Goal: Task Accomplishment & Management: Manage account settings

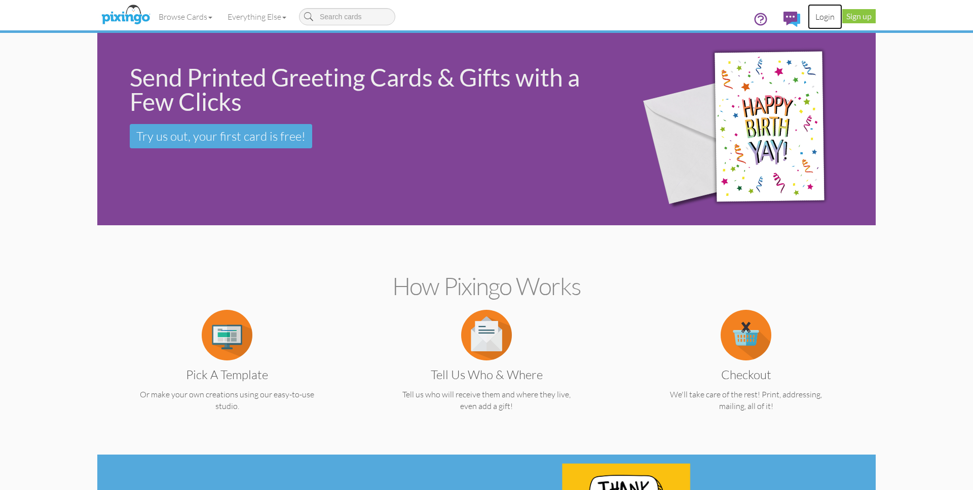
click at [823, 15] on link "Login" at bounding box center [825, 16] width 34 height 25
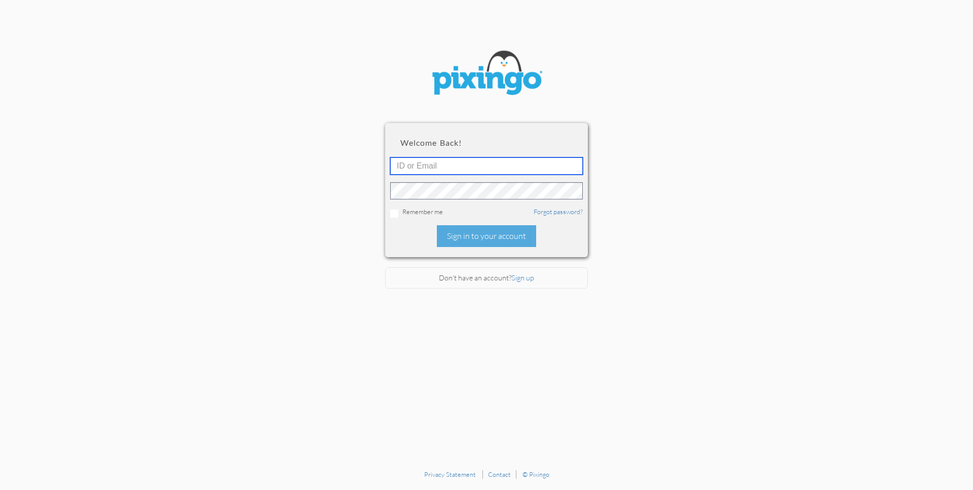
type input "1644"
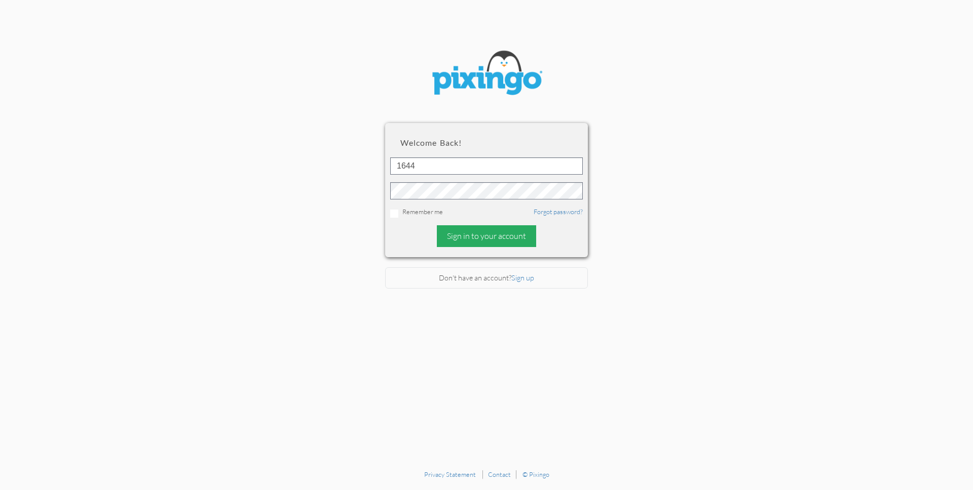
click at [468, 228] on div "Sign in to your account" at bounding box center [486, 236] width 99 height 22
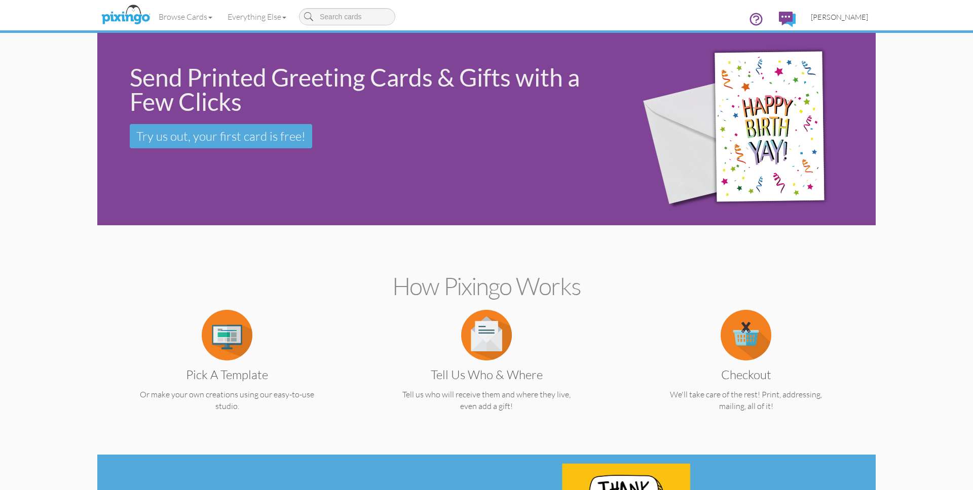
click at [852, 15] on span "[PERSON_NAME]" at bounding box center [839, 17] width 57 height 9
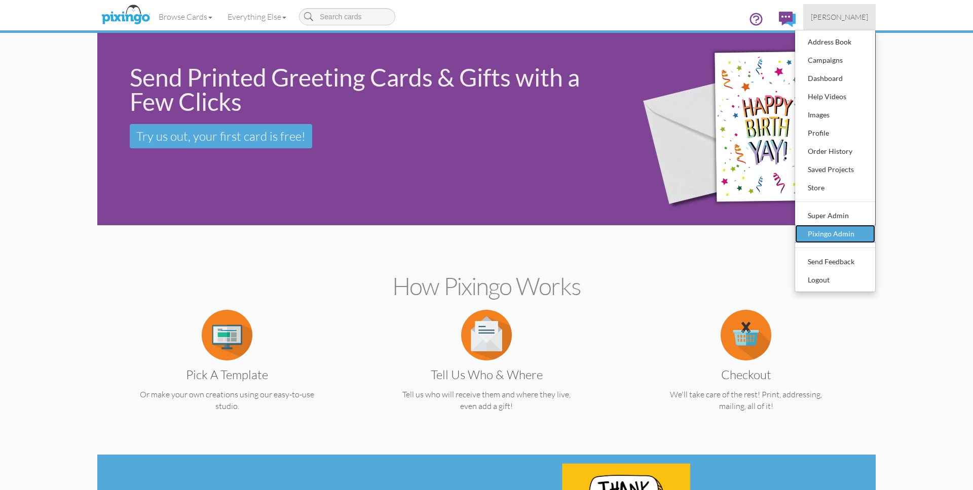
click at [827, 231] on div "Pixingo Admin" at bounding box center [835, 233] width 60 height 15
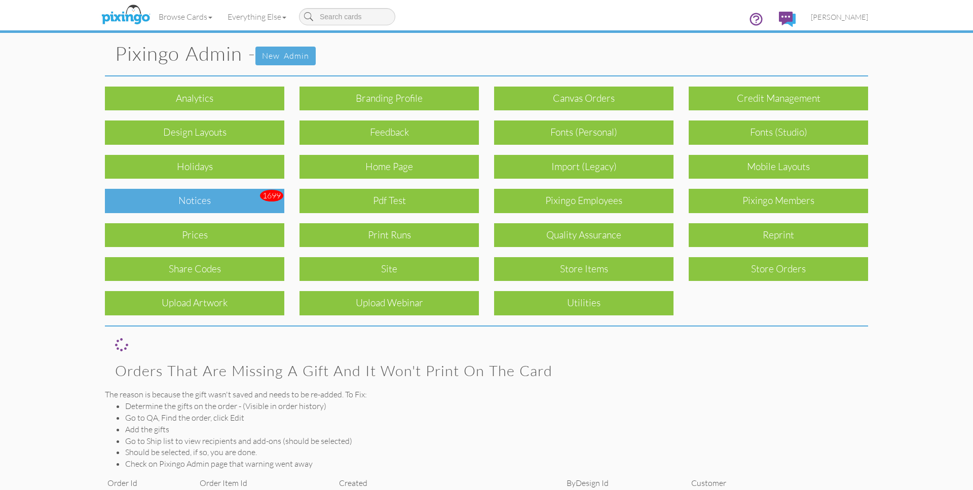
click at [167, 201] on div "Notices" at bounding box center [194, 201] width 179 height 24
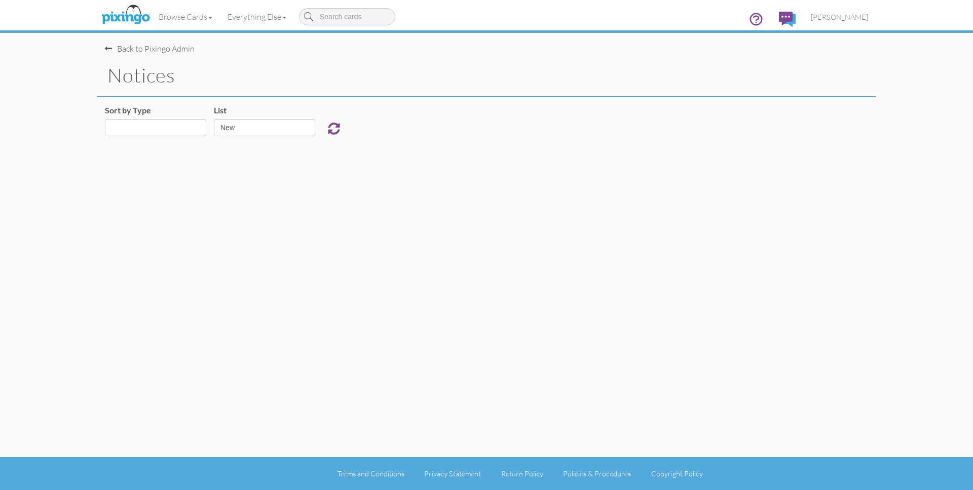
select select "object:925"
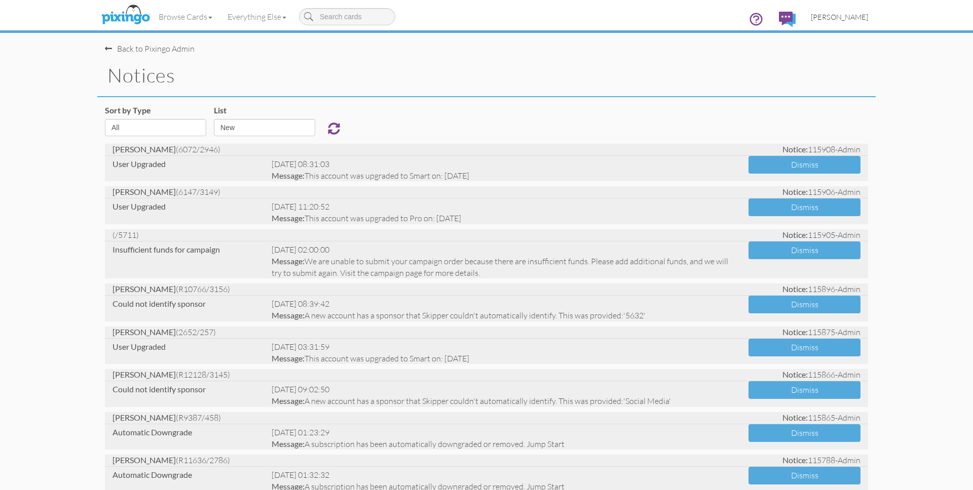
click at [840, 17] on span "[PERSON_NAME]" at bounding box center [839, 17] width 57 height 9
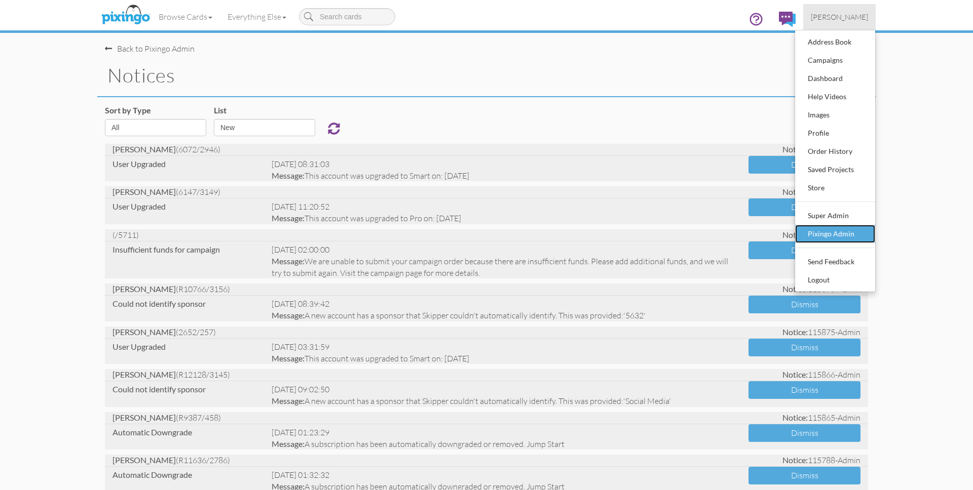
click at [852, 237] on div "Pixingo Admin" at bounding box center [835, 233] width 60 height 15
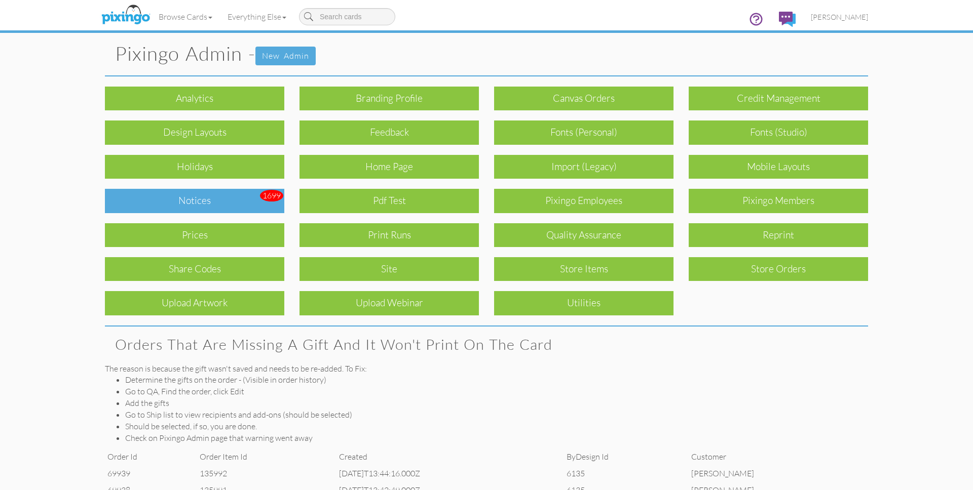
click at [234, 206] on div "Notices" at bounding box center [194, 201] width 179 height 24
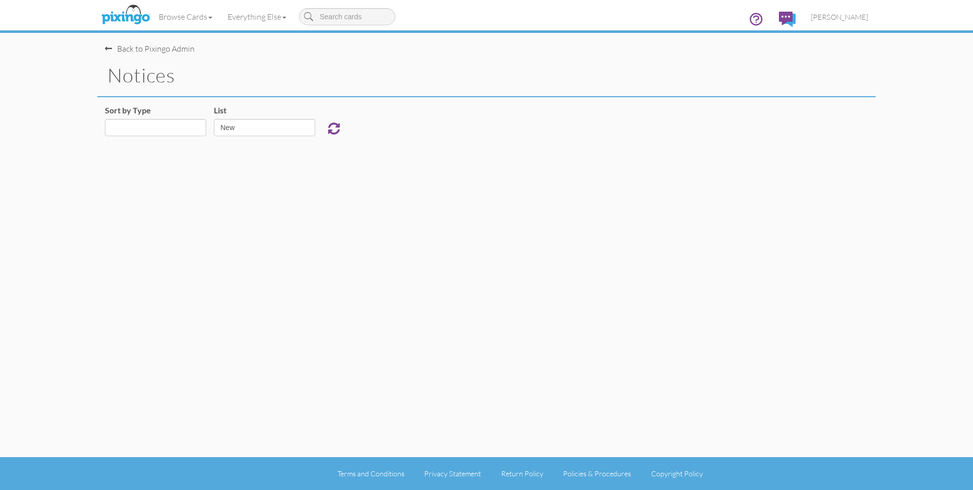
select select "object:9765"
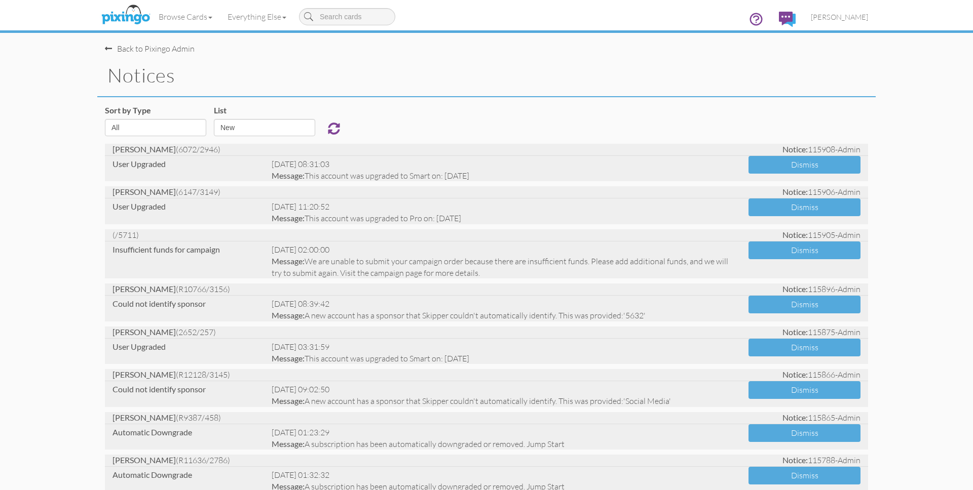
click at [359, 51] on div "Back to Pixingo Admin" at bounding box center [490, 44] width 771 height 22
click at [126, 12] on img at bounding box center [126, 15] width 54 height 25
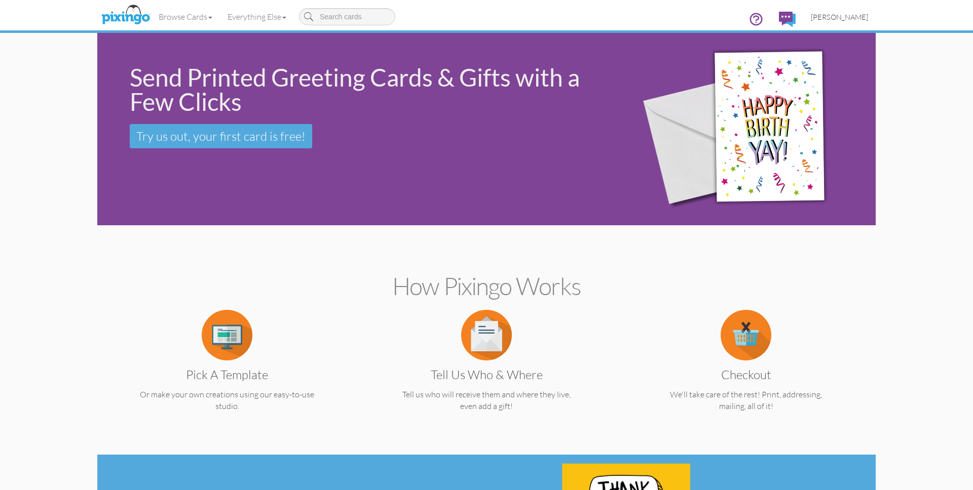
click at [834, 18] on span "[PERSON_NAME]" at bounding box center [839, 17] width 57 height 9
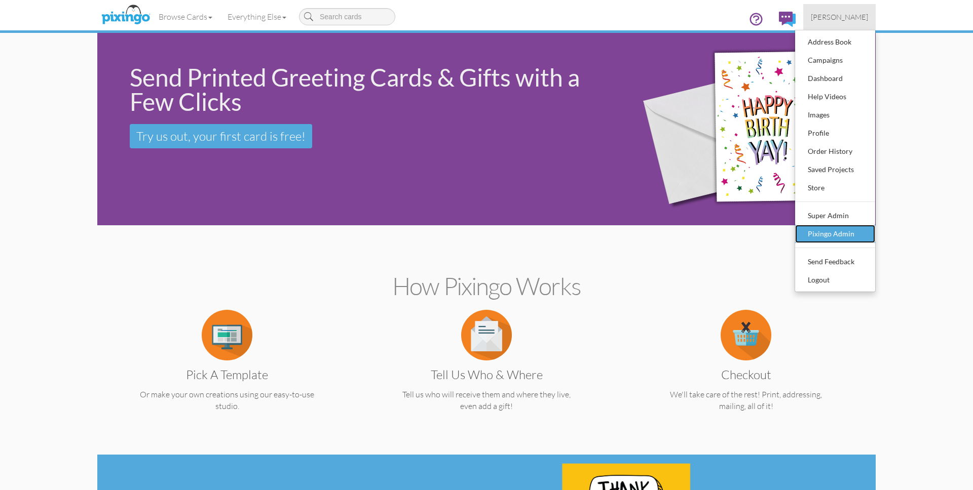
click at [832, 236] on div "Pixingo Admin" at bounding box center [835, 233] width 60 height 15
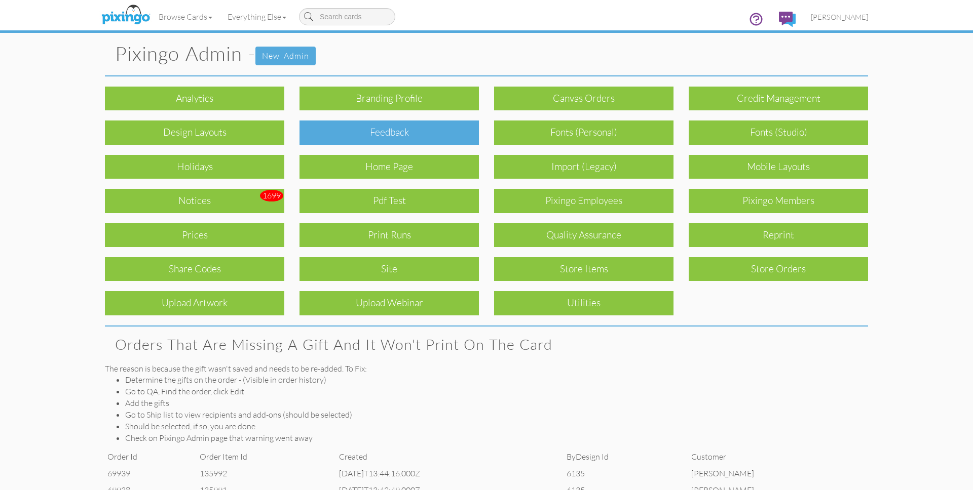
click at [449, 135] on div "Feedback" at bounding box center [388, 133] width 179 height 24
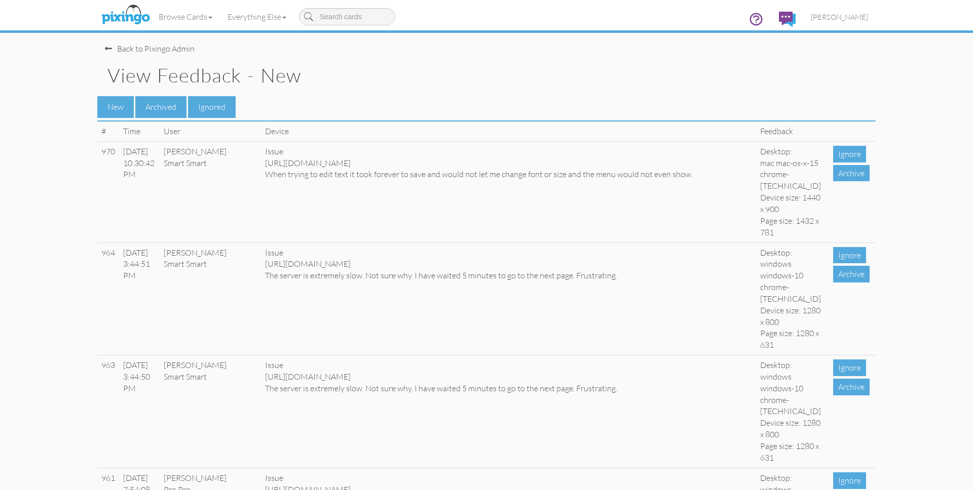
click at [438, 82] on h1 "View Feedback - New" at bounding box center [491, 75] width 768 height 21
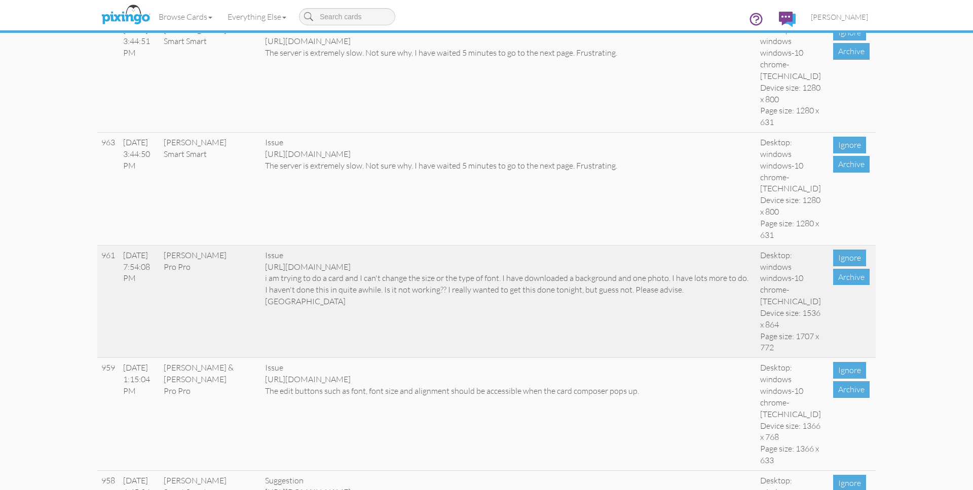
scroll to position [233, 0]
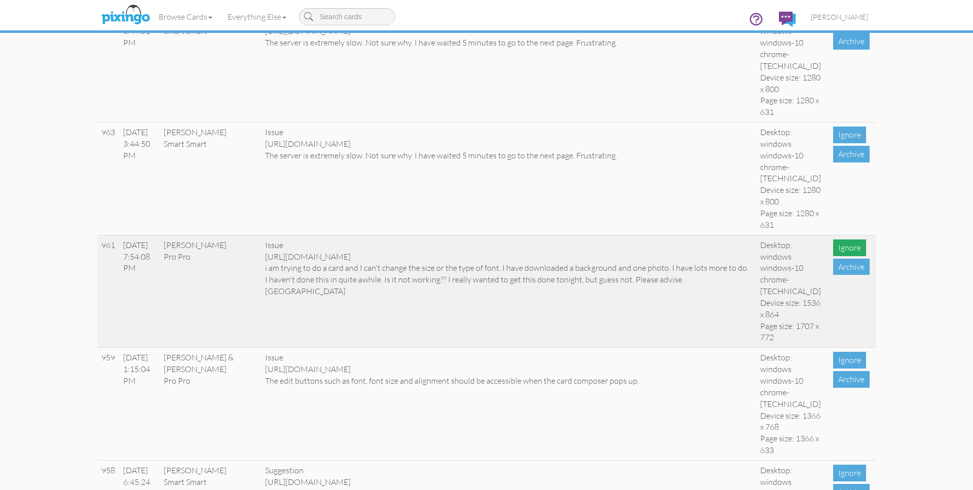
click at [845, 256] on div "Ignore" at bounding box center [849, 248] width 33 height 17
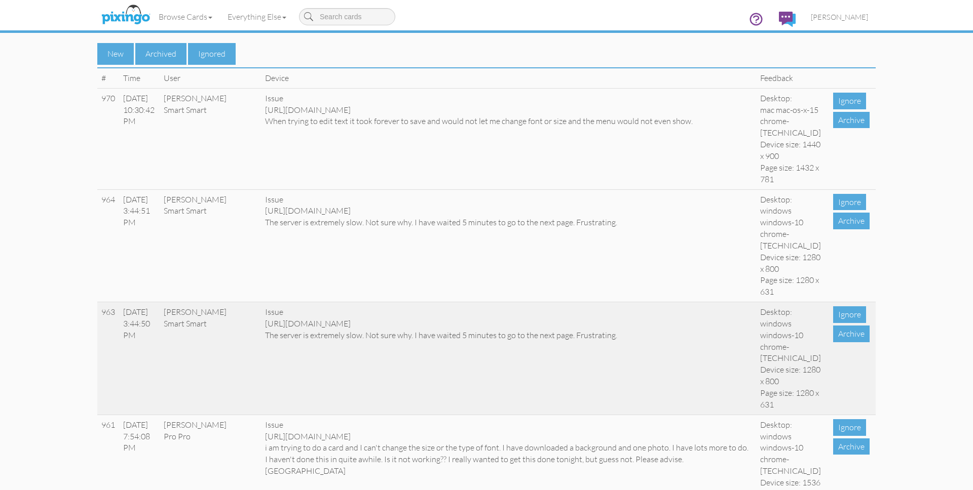
scroll to position [0, 0]
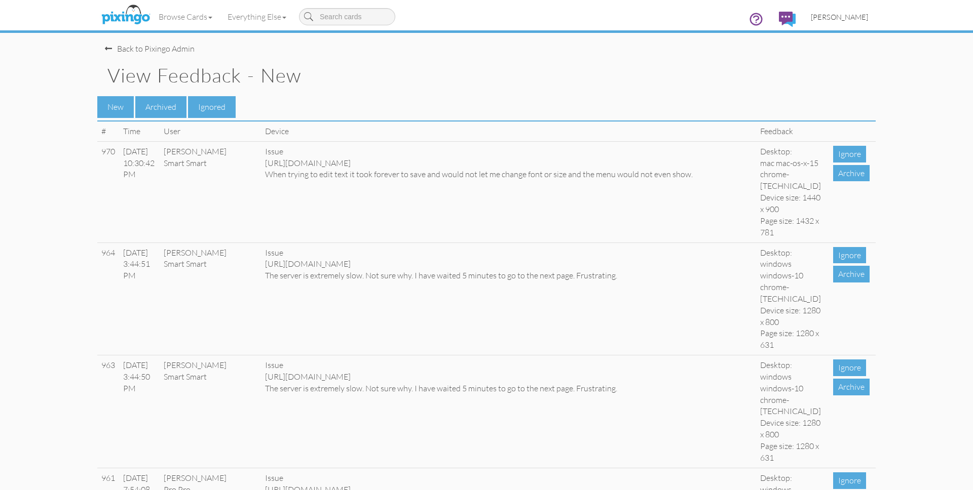
click at [847, 16] on span "[PERSON_NAME]" at bounding box center [839, 17] width 57 height 9
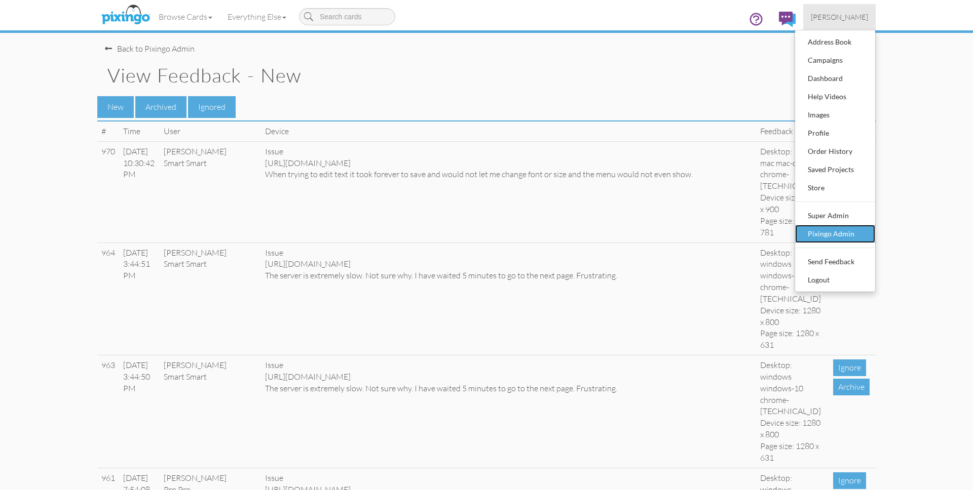
click at [839, 231] on div "Pixingo Admin" at bounding box center [835, 233] width 60 height 15
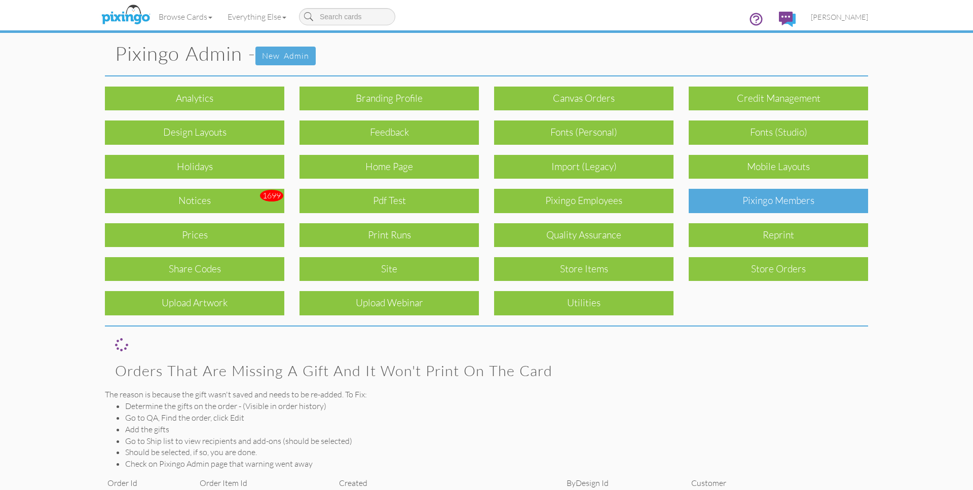
click at [782, 198] on div "Pixingo Members" at bounding box center [777, 201] width 179 height 24
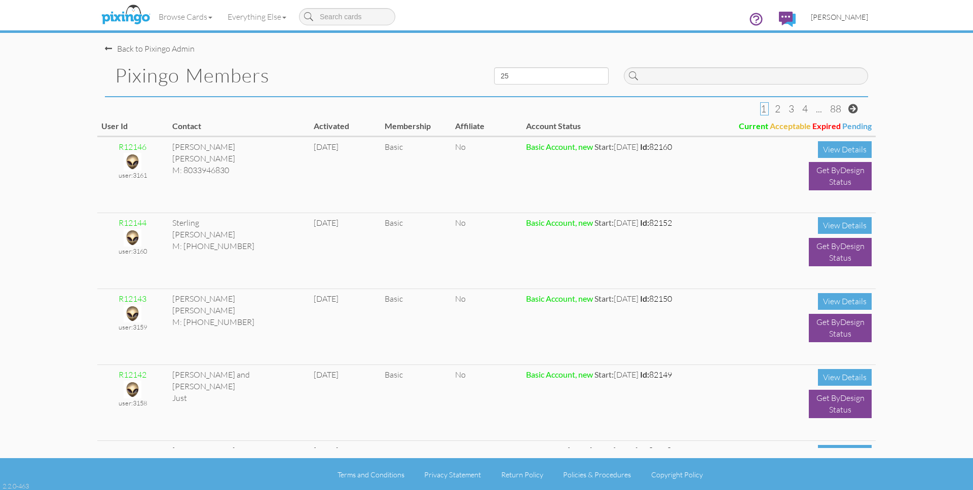
click at [842, 17] on span "[PERSON_NAME]" at bounding box center [839, 17] width 57 height 9
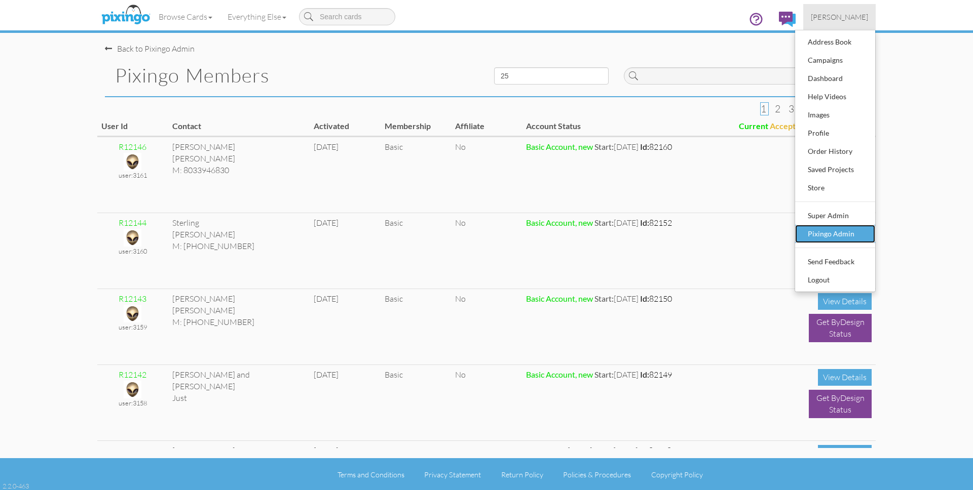
click at [840, 237] on div "Pixingo Admin" at bounding box center [835, 233] width 60 height 15
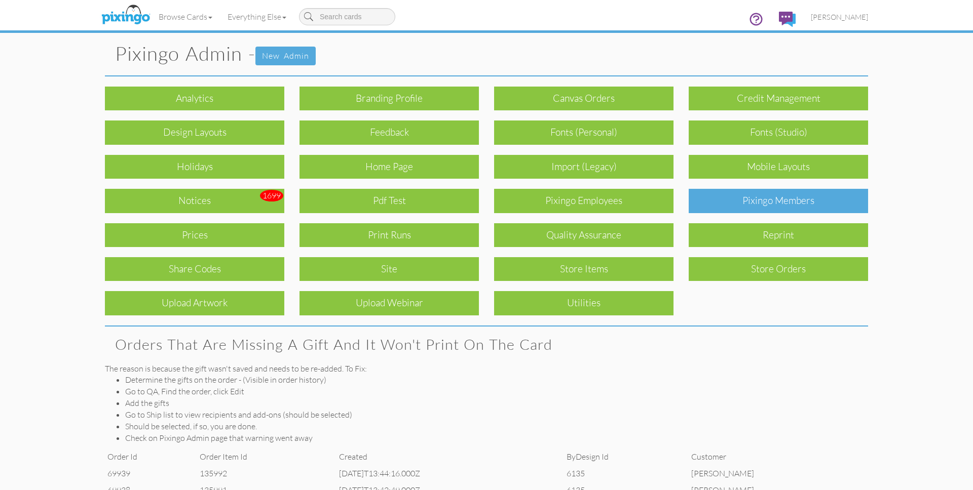
click at [783, 208] on div "Pixingo Members" at bounding box center [777, 201] width 179 height 24
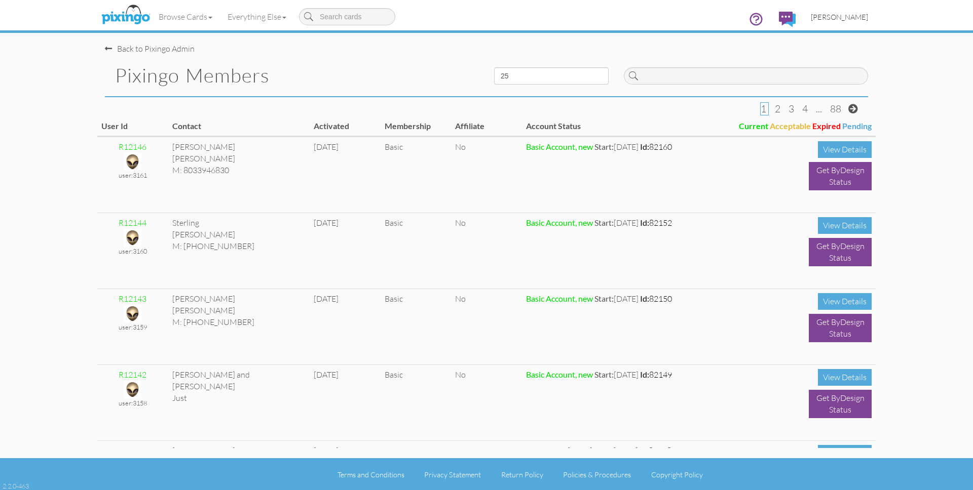
click at [856, 17] on span "[PERSON_NAME]" at bounding box center [839, 17] width 57 height 9
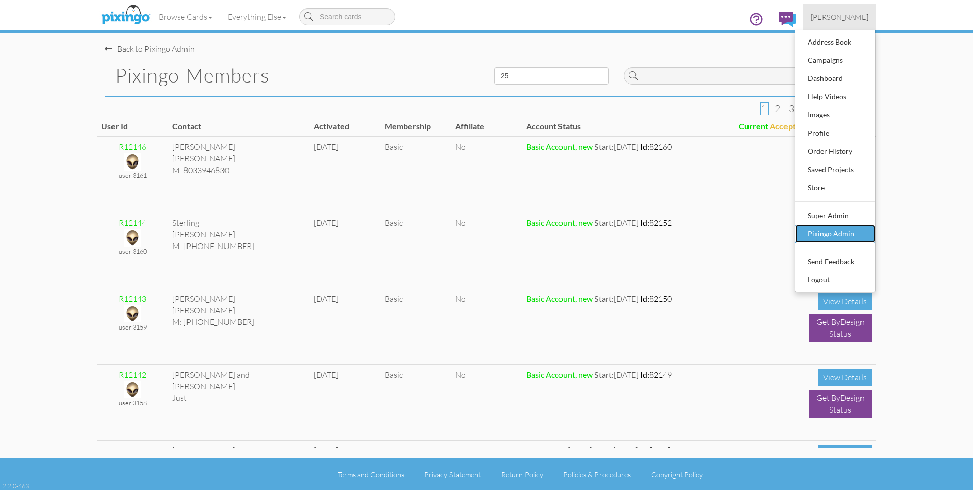
click at [849, 230] on div "Pixingo Admin" at bounding box center [835, 233] width 60 height 15
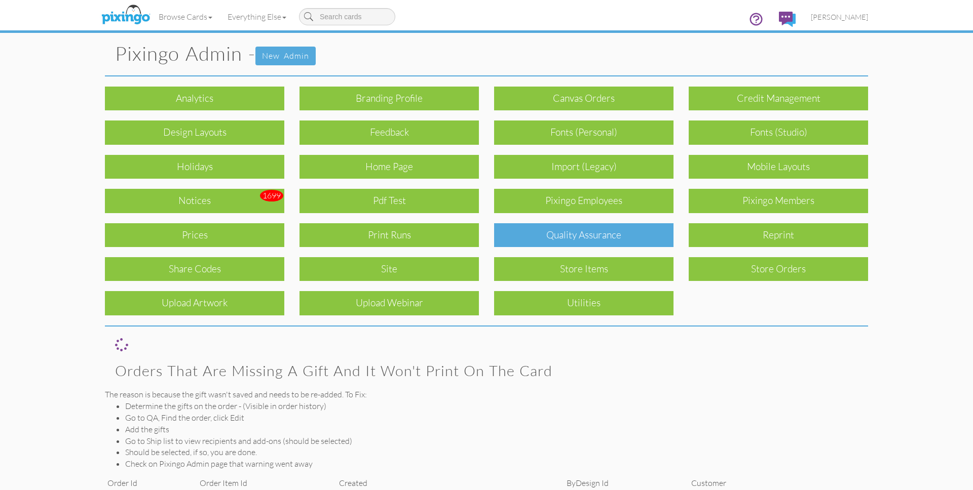
click at [533, 239] on div "Quality Assurance" at bounding box center [583, 235] width 179 height 24
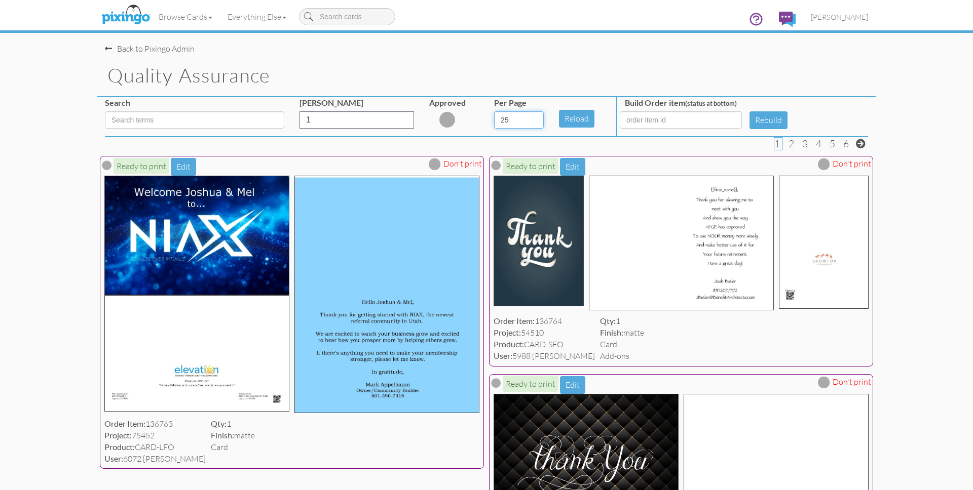
click at [539, 119] on select "5 10 25 50 100" at bounding box center [519, 119] width 50 height 17
select select "number:100"
click at [494, 111] on select "5 10 25 50 100" at bounding box center [519, 119] width 50 height 17
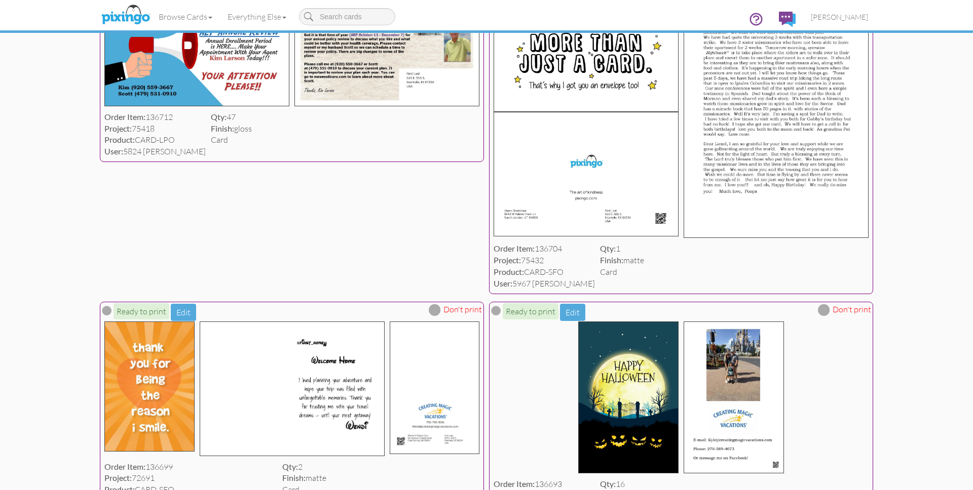
scroll to position [6900, 0]
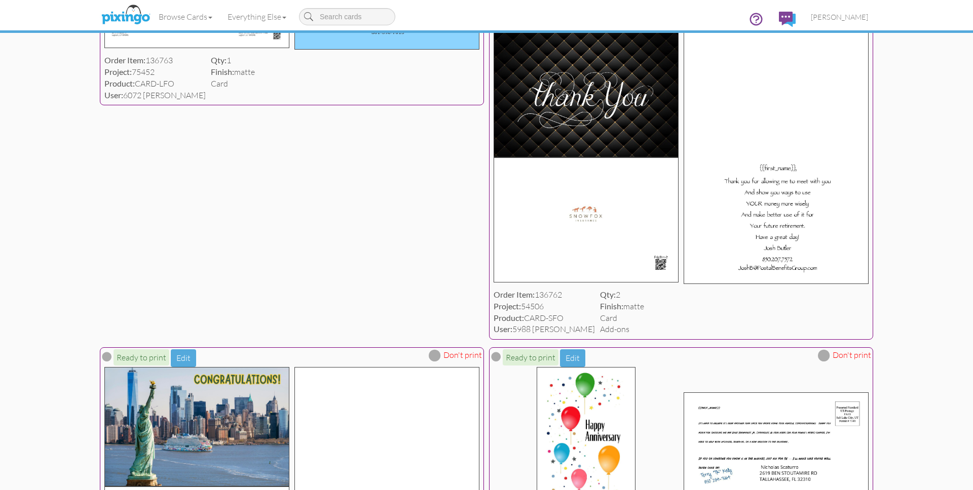
scroll to position [0, 0]
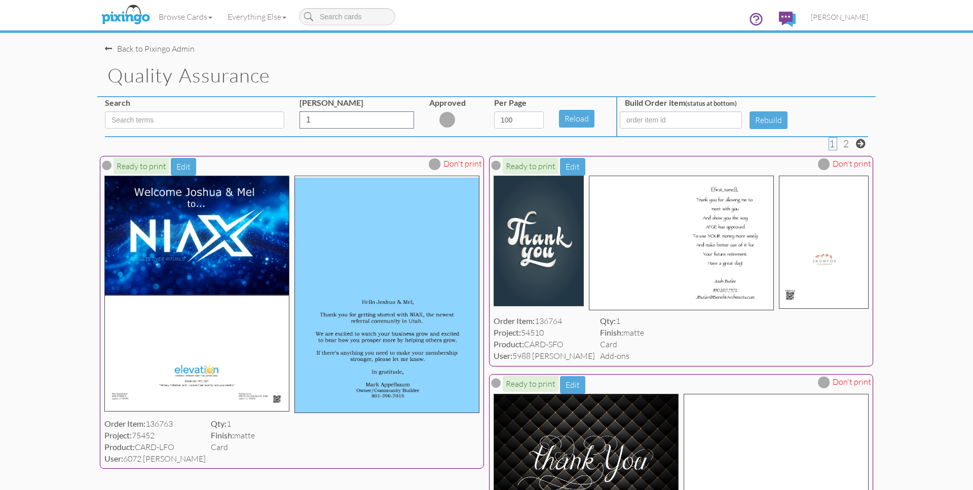
select select "number:100"
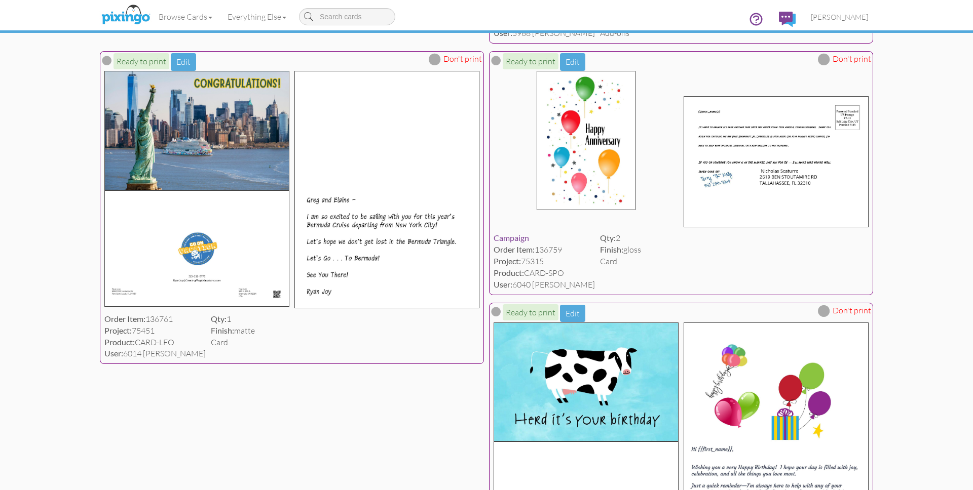
scroll to position [667, 0]
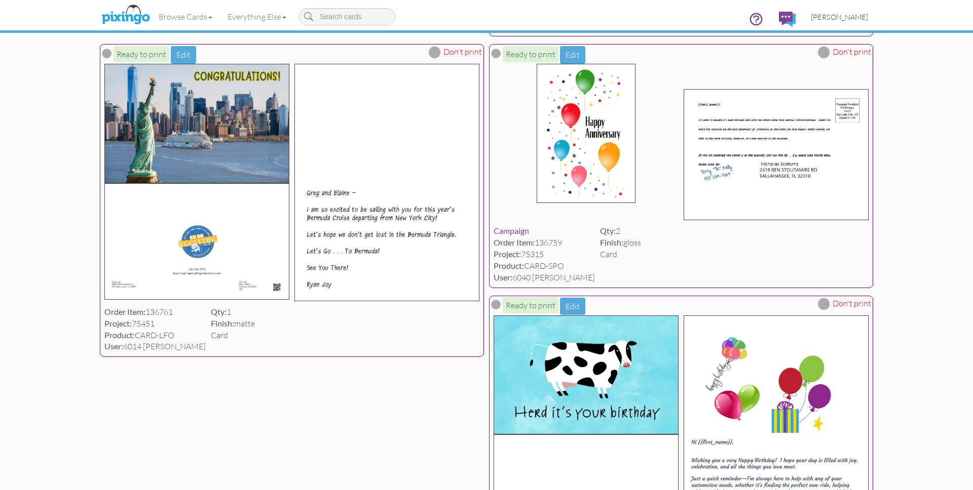
click at [855, 15] on span "[PERSON_NAME]" at bounding box center [839, 17] width 57 height 9
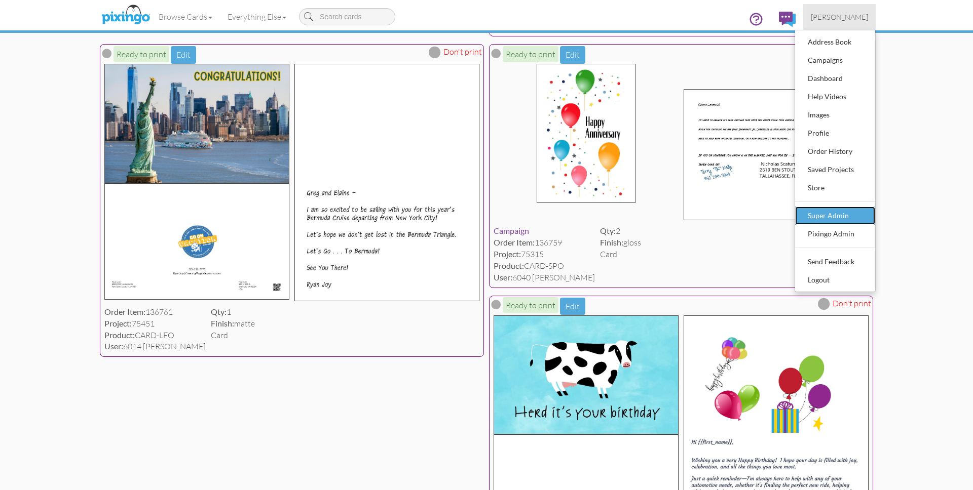
click at [851, 213] on div "Super Admin" at bounding box center [835, 215] width 60 height 15
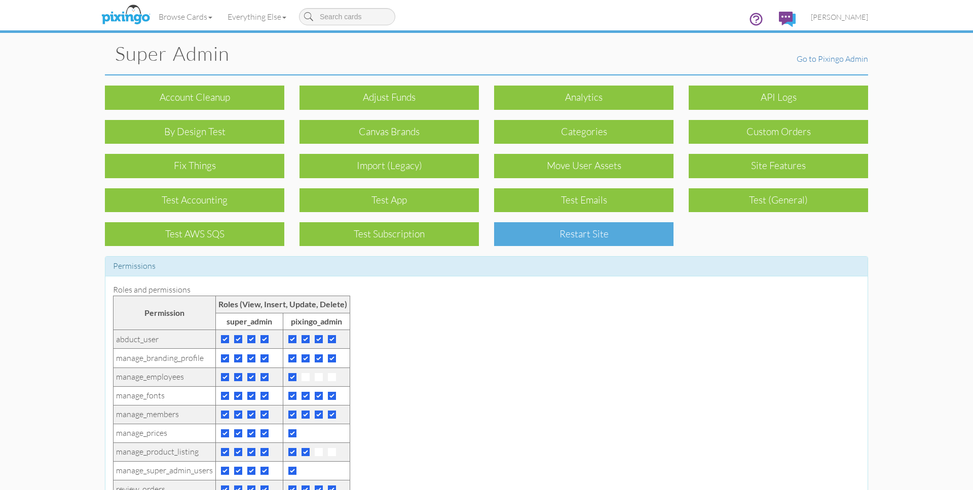
click at [609, 241] on div "Restart Site" at bounding box center [583, 234] width 179 height 24
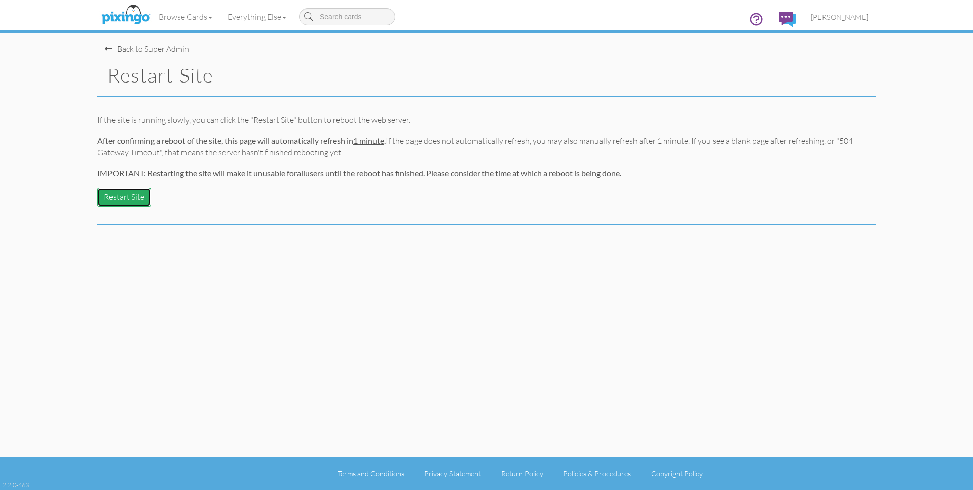
click at [126, 195] on button "Restart Site" at bounding box center [124, 197] width 54 height 19
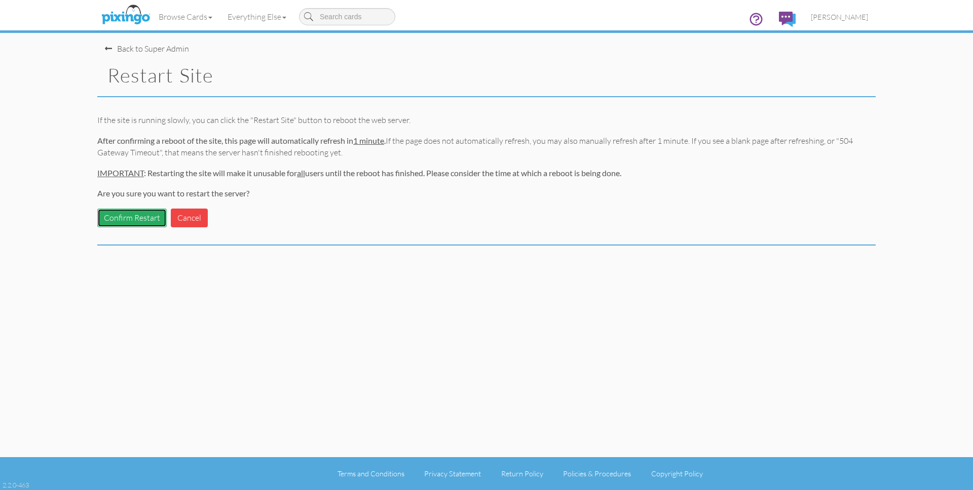
click at [115, 220] on button "Confirm Restart" at bounding box center [131, 218] width 69 height 19
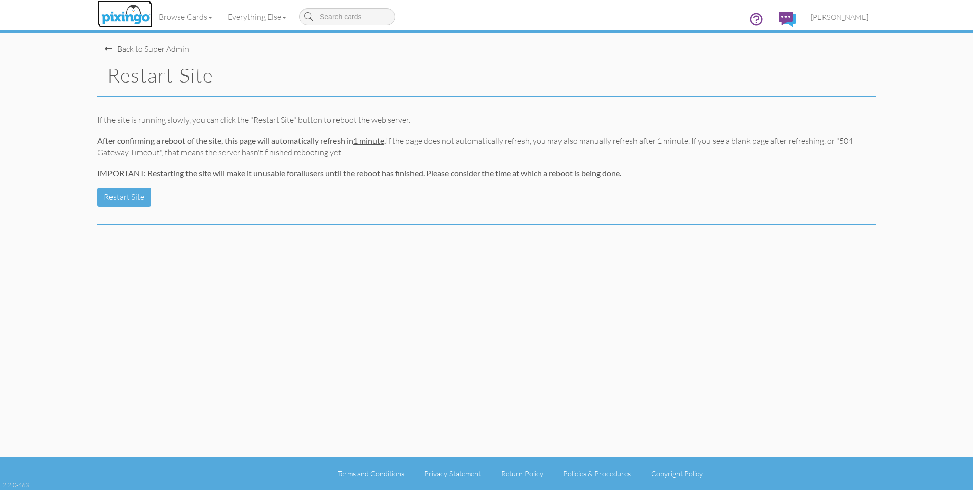
click at [125, 16] on img at bounding box center [126, 15] width 54 height 25
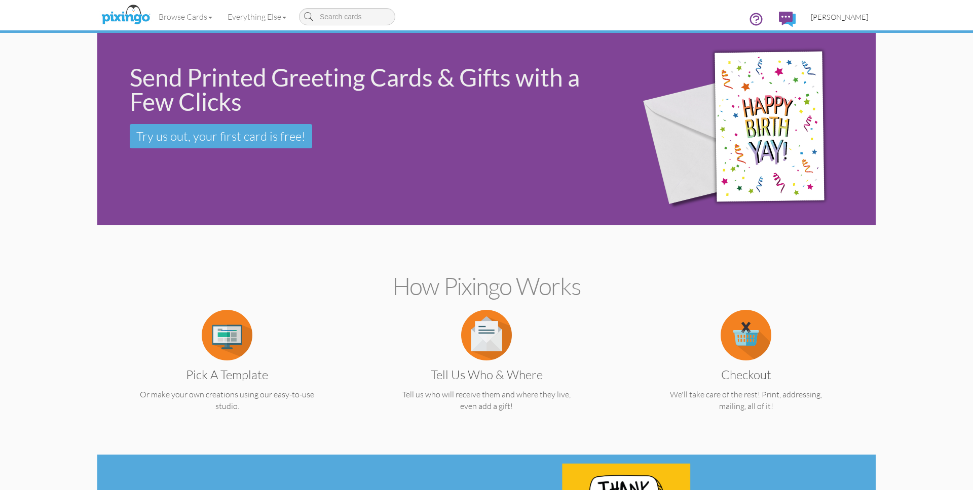
click at [842, 18] on span "[PERSON_NAME]" at bounding box center [839, 17] width 57 height 9
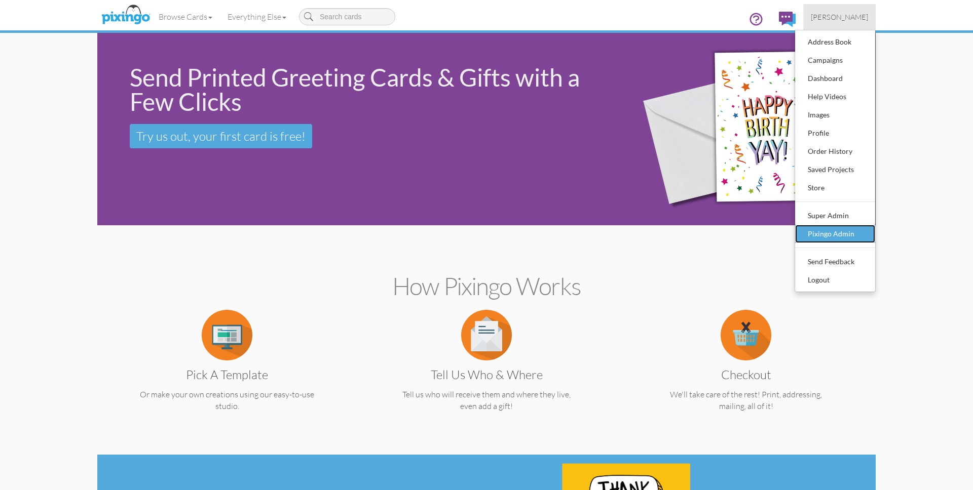
click at [832, 237] on div "Pixingo Admin" at bounding box center [835, 233] width 60 height 15
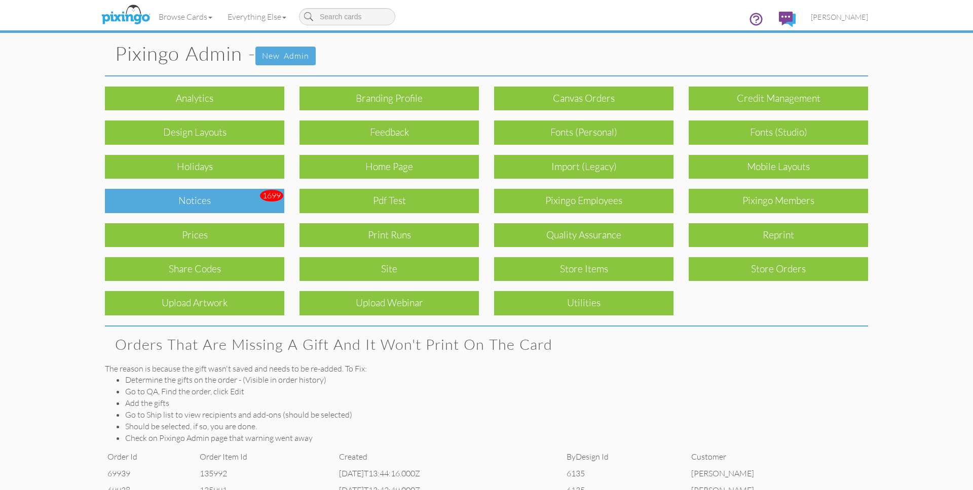
click at [232, 203] on div "Notices" at bounding box center [194, 201] width 179 height 24
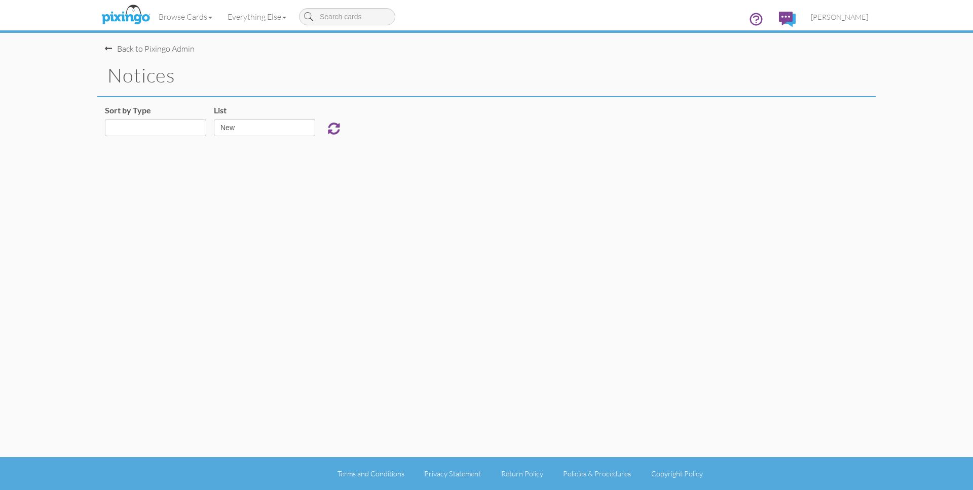
select select "object:807"
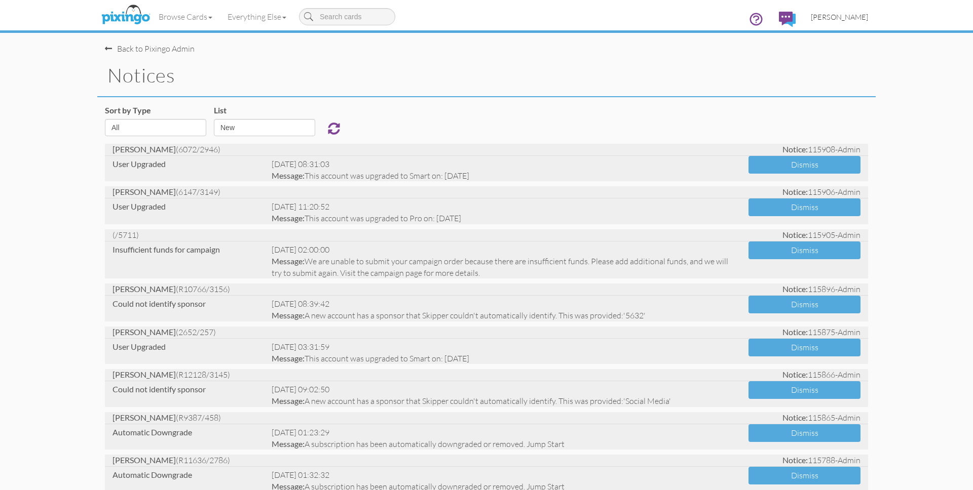
click at [839, 16] on span "[PERSON_NAME]" at bounding box center [839, 17] width 57 height 9
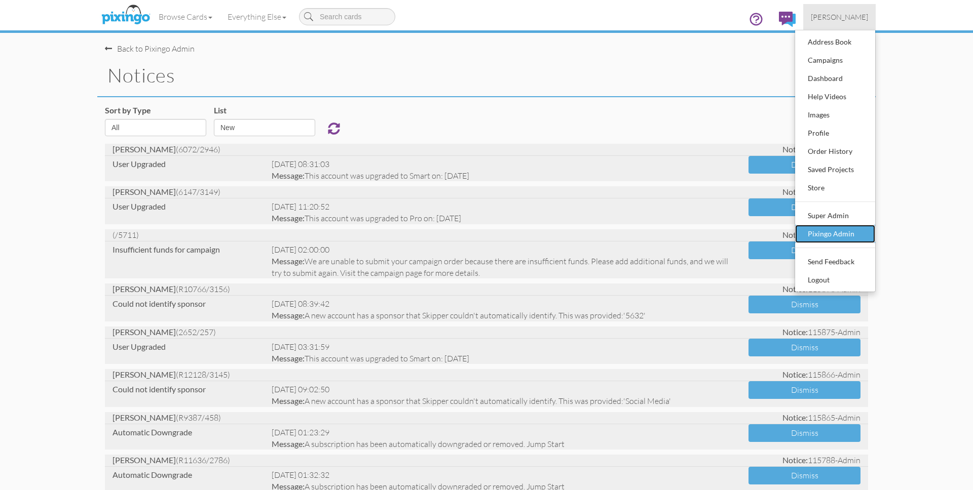
click at [840, 232] on div "Pixingo Admin" at bounding box center [835, 233] width 60 height 15
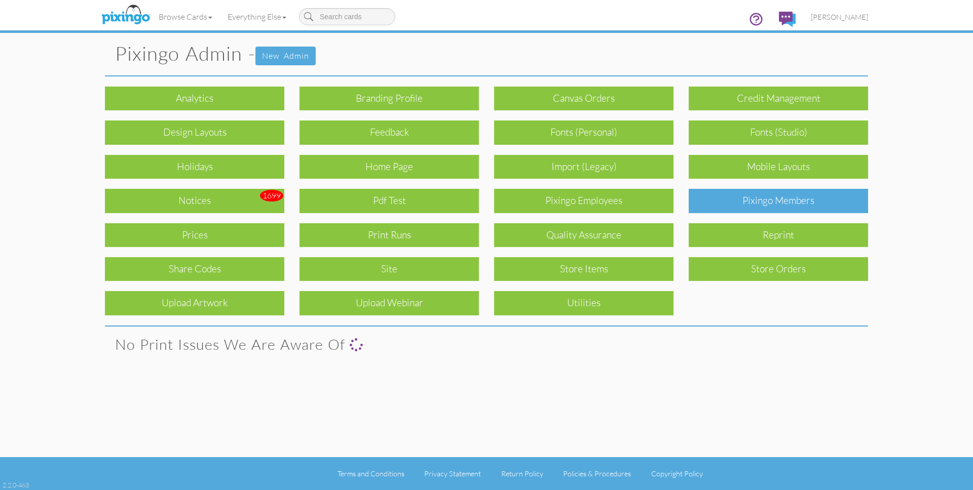
click at [814, 209] on div "Pixingo Members" at bounding box center [777, 201] width 179 height 24
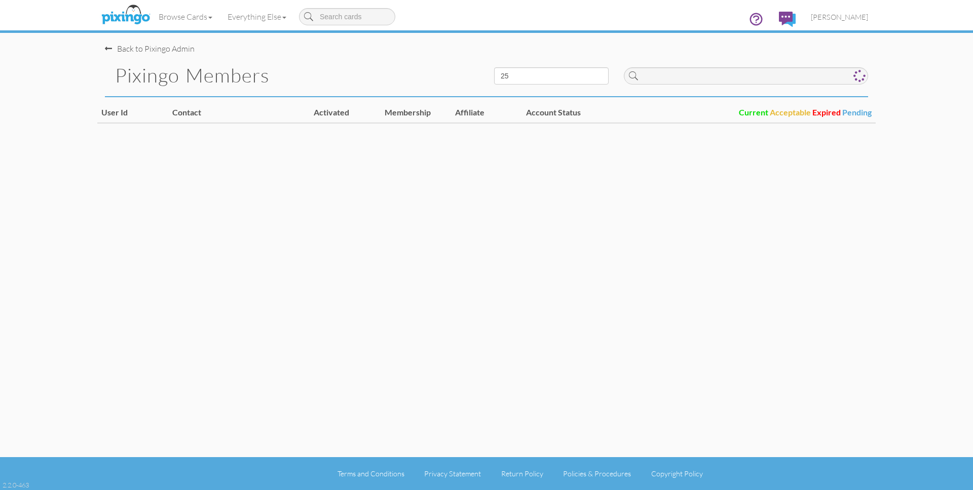
click at [679, 86] on div at bounding box center [745, 73] width 259 height 37
click at [677, 82] on input at bounding box center [746, 75] width 244 height 17
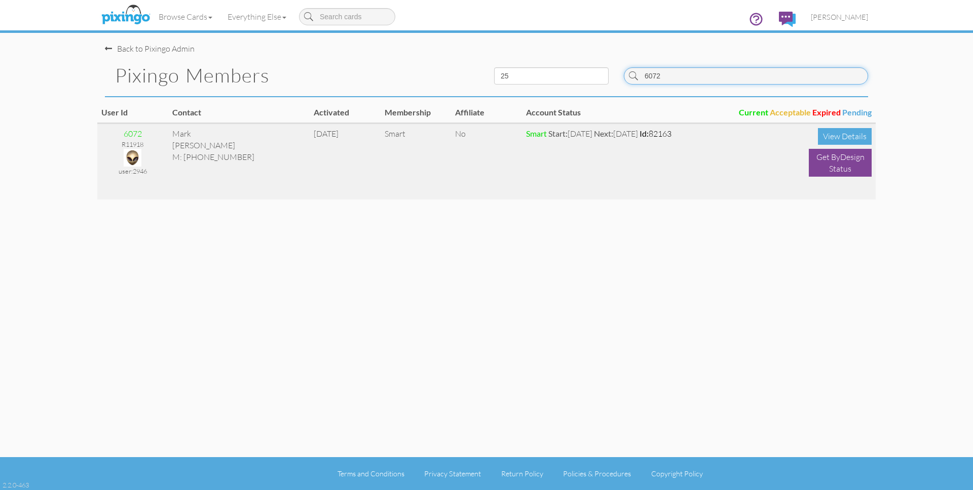
type input "6072"
click at [135, 162] on img at bounding box center [133, 158] width 18 height 18
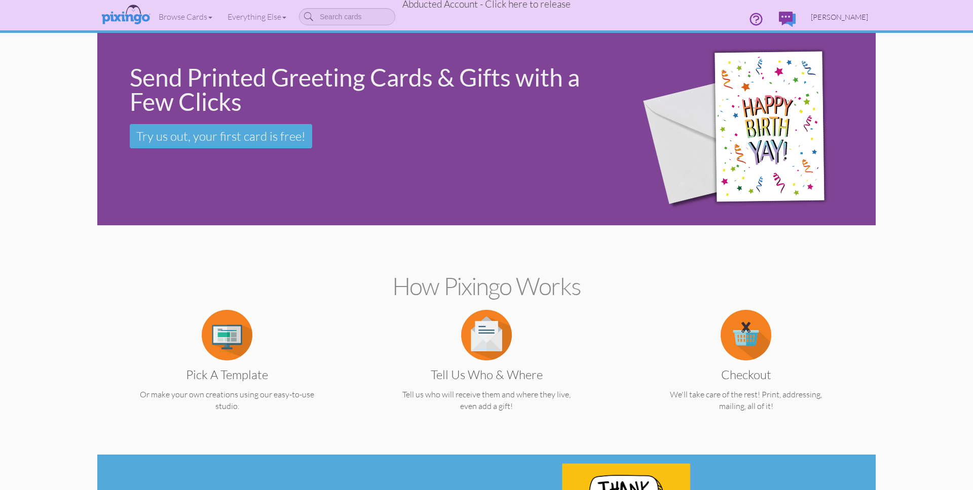
click at [858, 17] on span "Mark Appelbaum" at bounding box center [839, 17] width 57 height 9
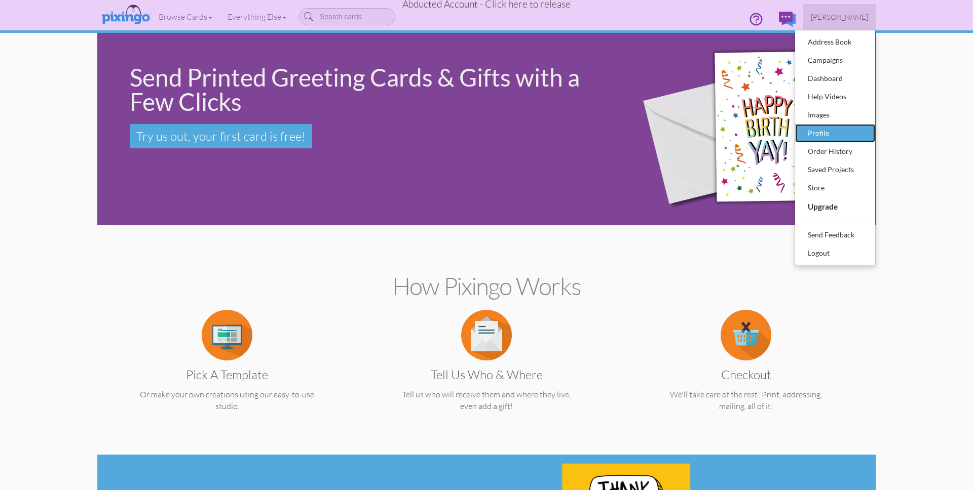
click at [821, 136] on div "Profile" at bounding box center [835, 133] width 60 height 15
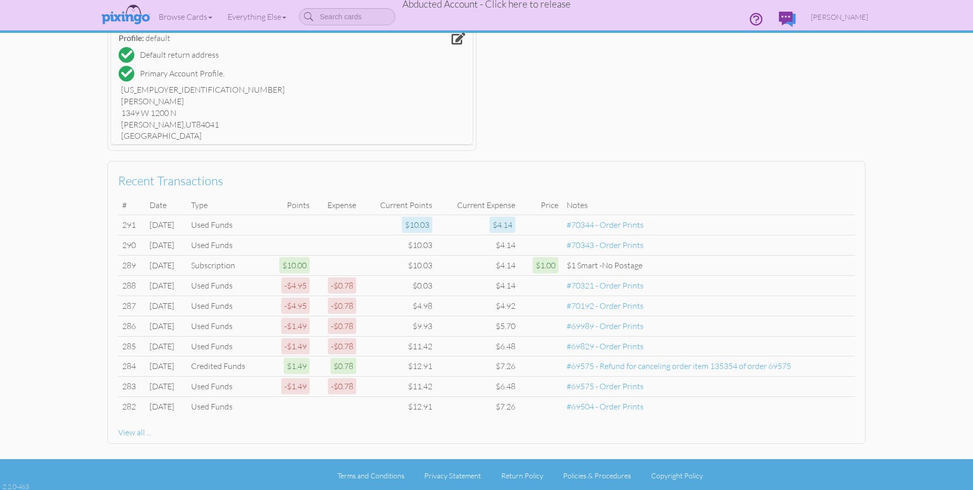
scroll to position [289, 0]
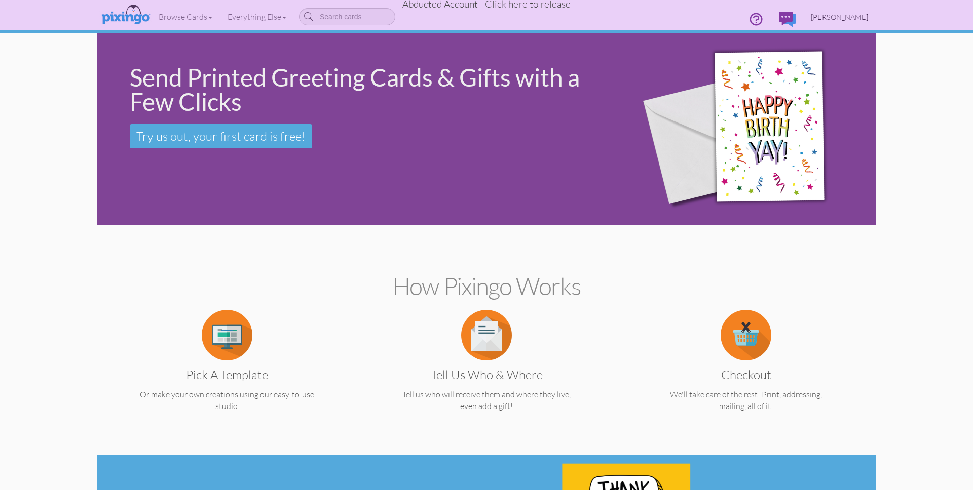
click at [846, 17] on span "Mark Appelbaum" at bounding box center [839, 17] width 57 height 9
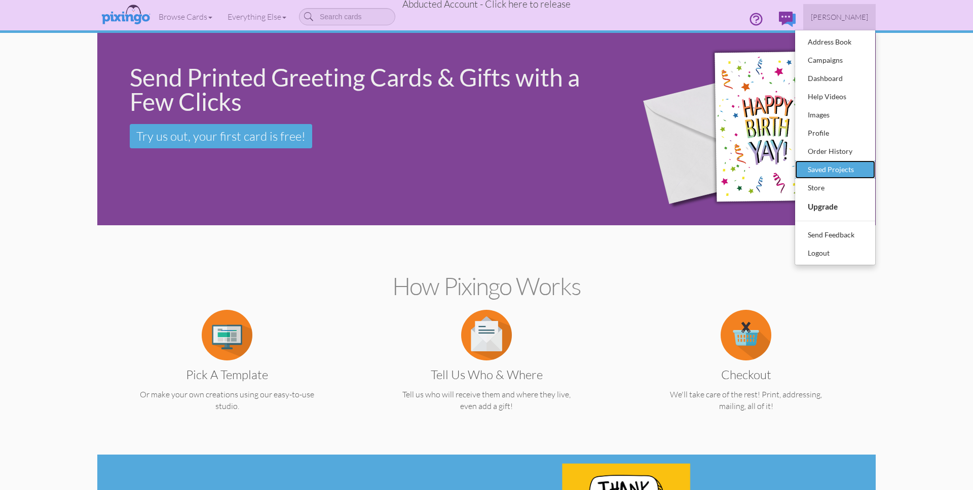
click at [827, 174] on div "Saved Projects" at bounding box center [835, 169] width 60 height 15
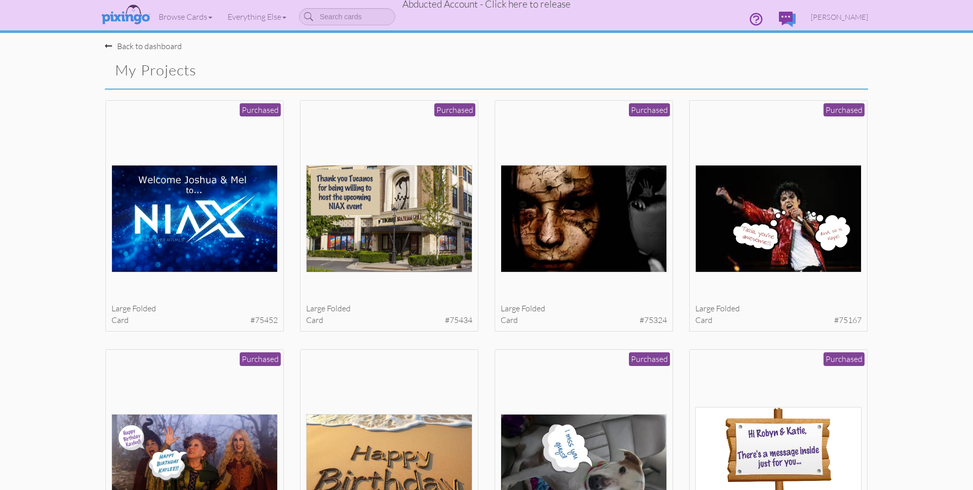
click at [493, 7] on span "Abducted Account - Click here to release" at bounding box center [486, 4] width 168 height 12
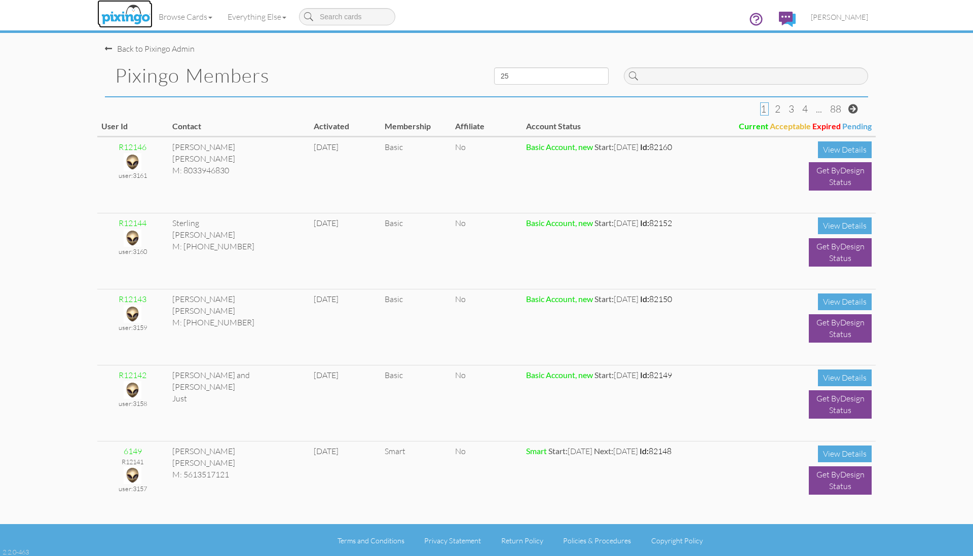
click at [131, 19] on img at bounding box center [126, 15] width 54 height 25
